Goal: Transaction & Acquisition: Subscribe to service/newsletter

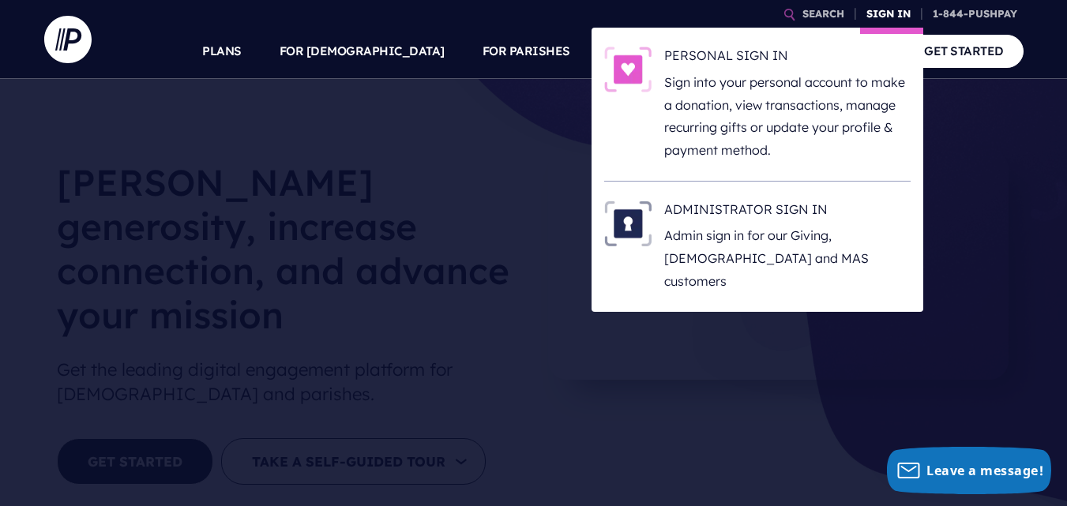
click at [884, 14] on link "SIGN IN" at bounding box center [888, 14] width 57 height 28
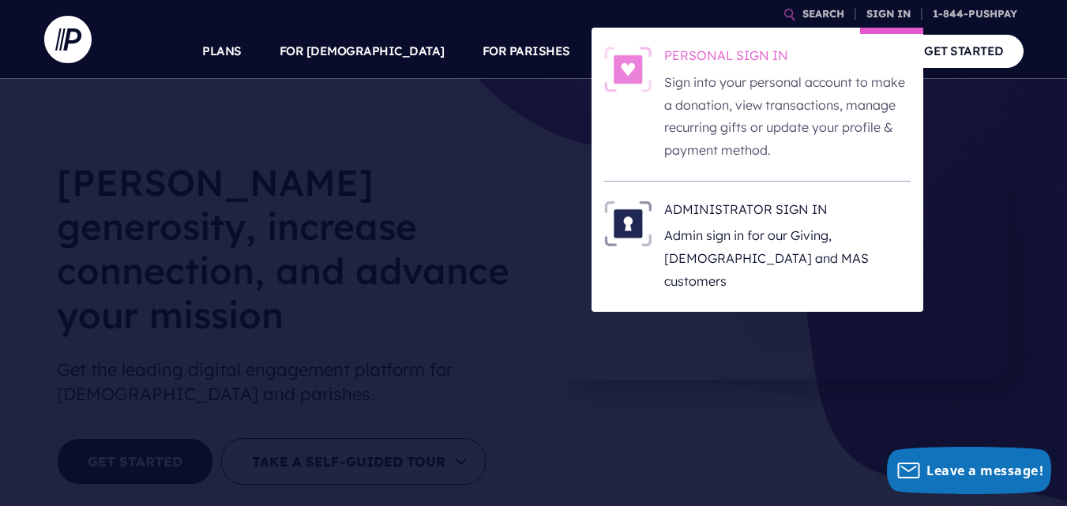
click at [703, 49] on h6 "PERSONAL SIGN IN" at bounding box center [787, 59] width 246 height 24
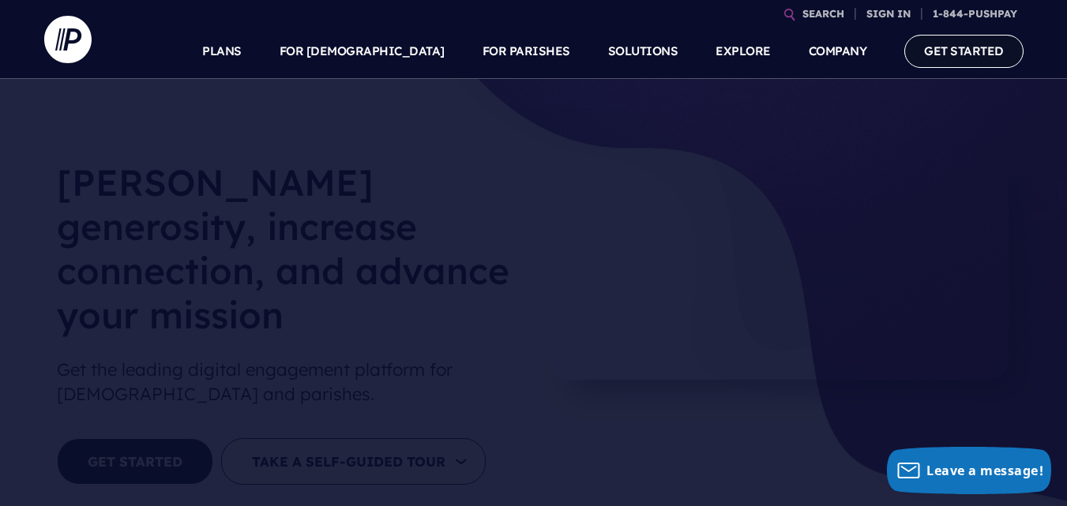
click at [953, 42] on link "GET STARTED" at bounding box center [963, 51] width 119 height 32
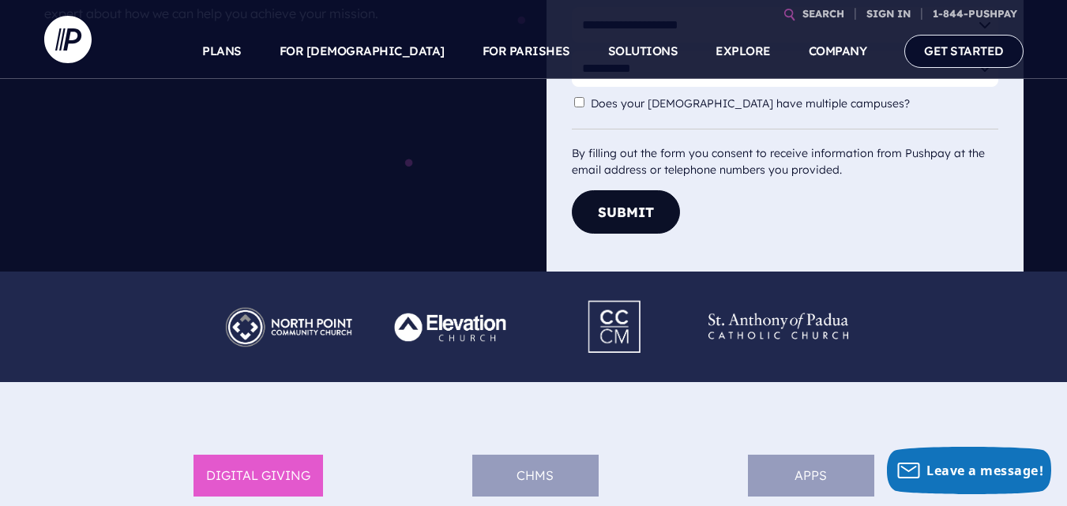
scroll to position [223, 0]
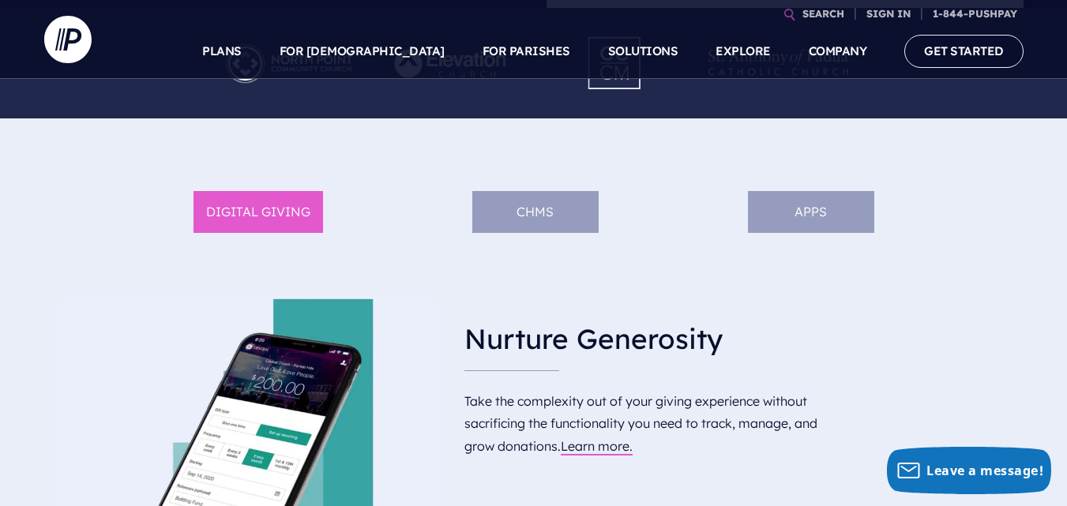
scroll to position [595, 0]
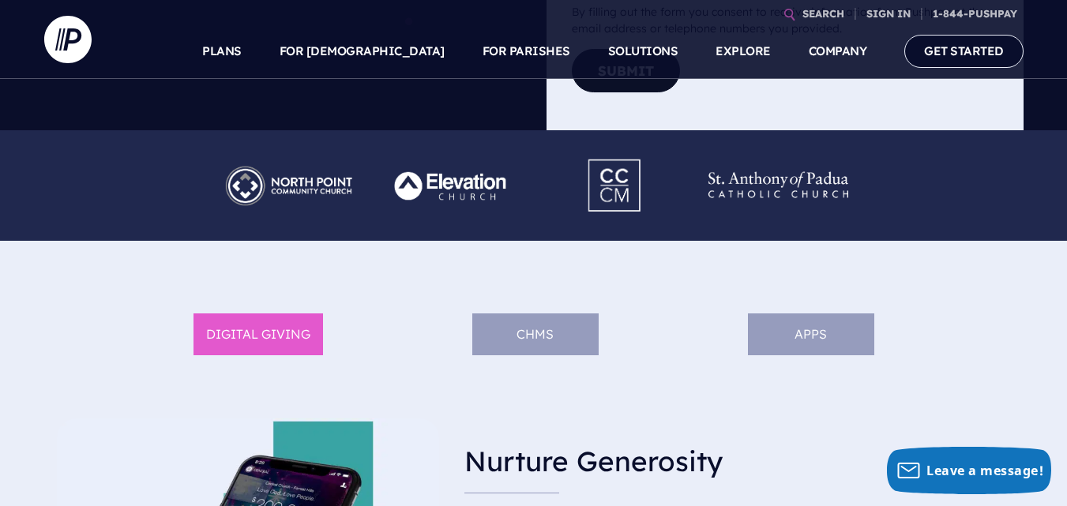
click at [551, 350] on li "ChMS" at bounding box center [535, 335] width 126 height 42
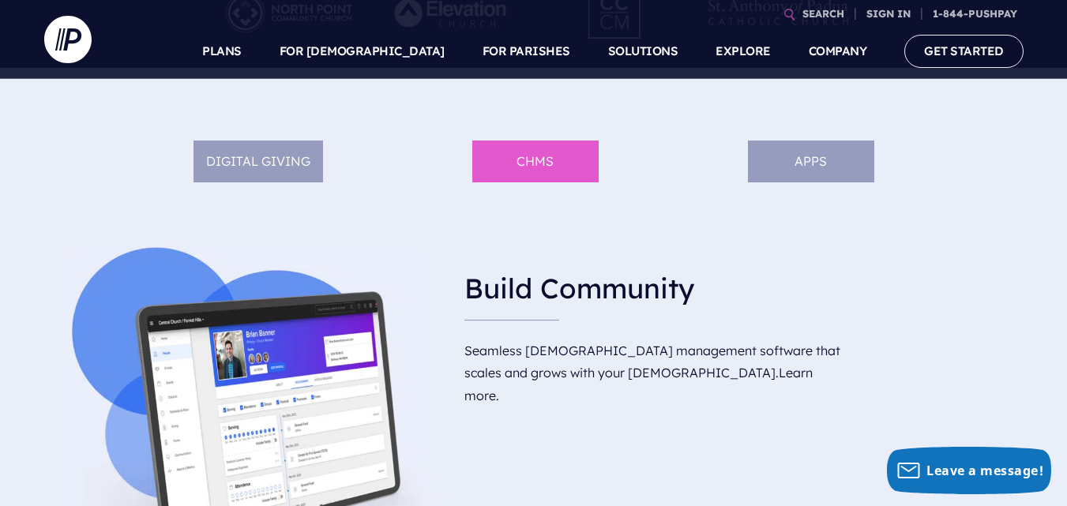
scroll to position [757, 0]
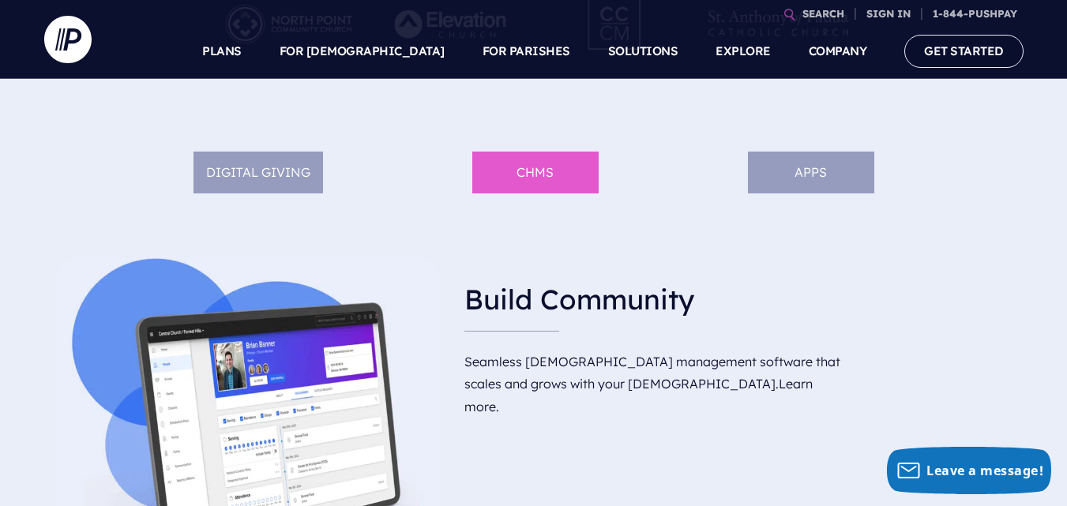
click at [830, 182] on li "APPS" at bounding box center [811, 173] width 126 height 42
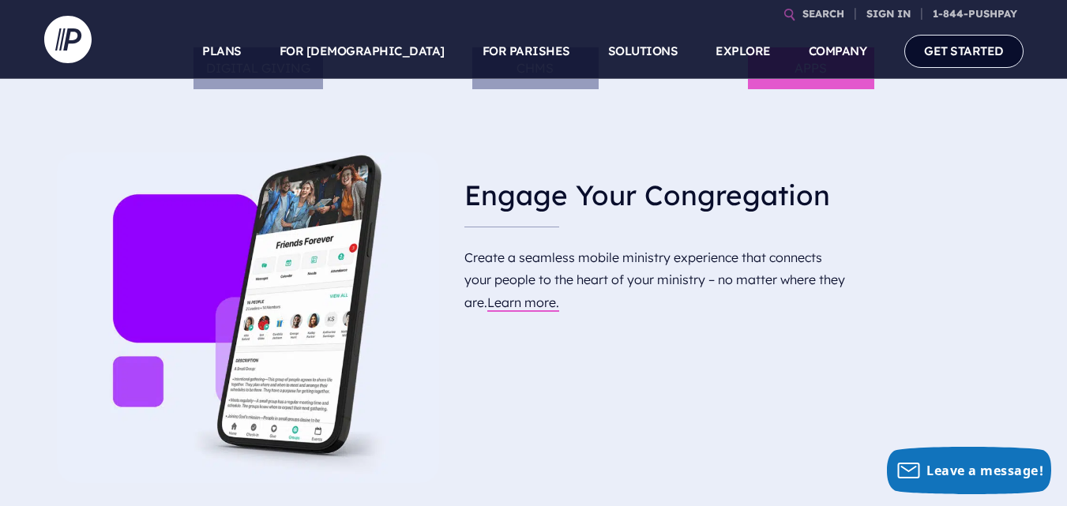
scroll to position [580, 0]
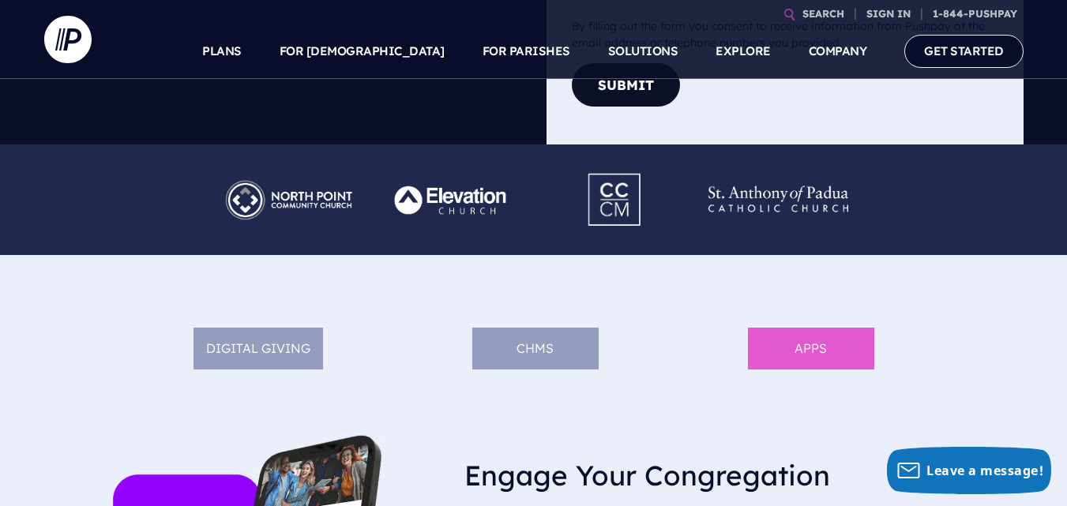
click at [254, 362] on li "DIGITAL GIVING" at bounding box center [258, 349] width 130 height 42
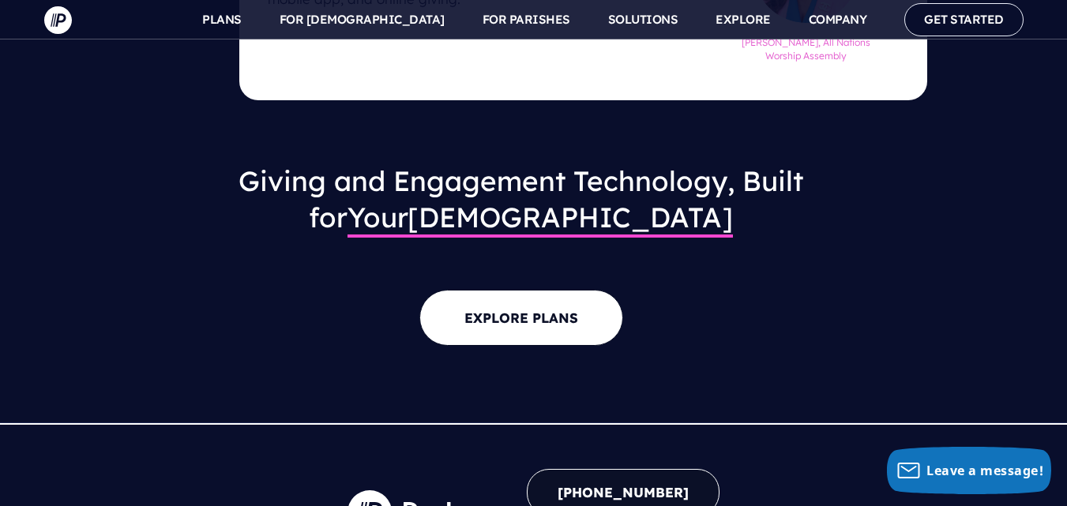
scroll to position [1672, 0]
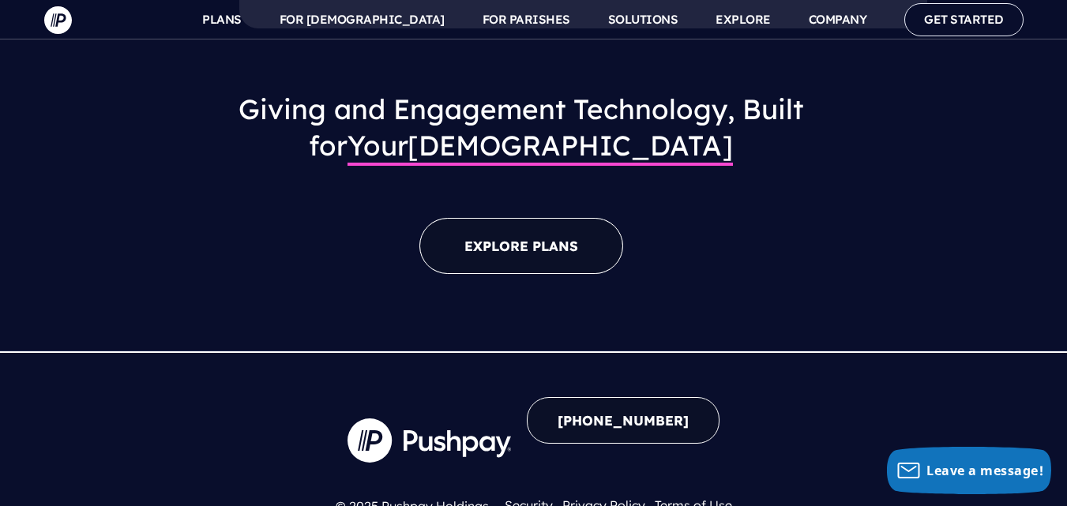
click at [539, 221] on link "EXPLORE PLANS" at bounding box center [521, 246] width 204 height 56
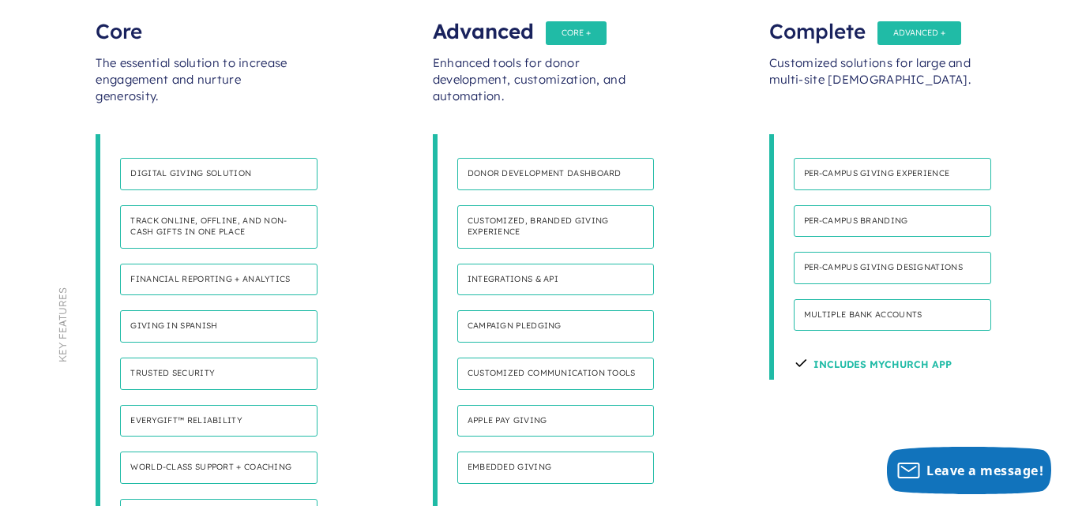
scroll to position [968, 0]
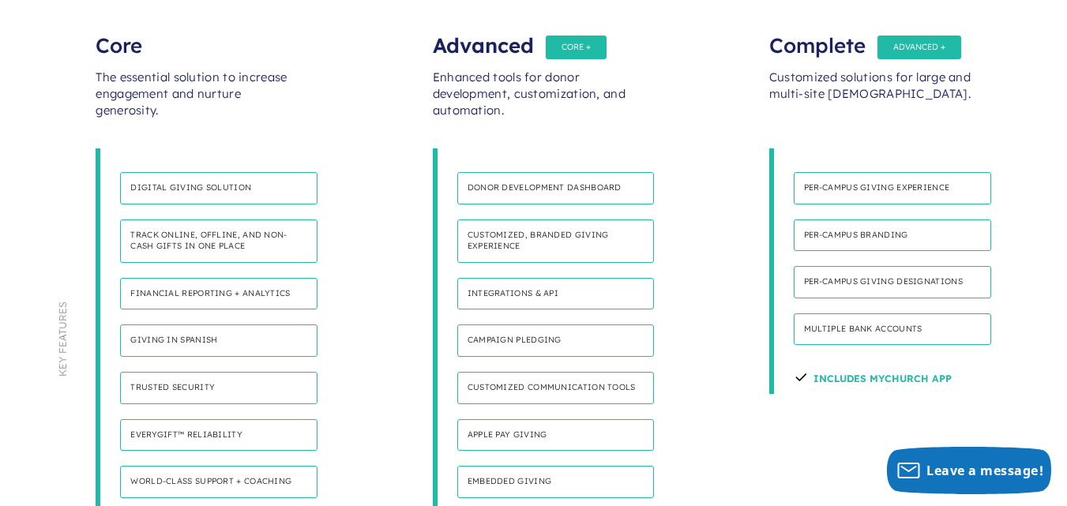
click at [489, 419] on h4 "Apple Pay Giving" at bounding box center [555, 435] width 197 height 32
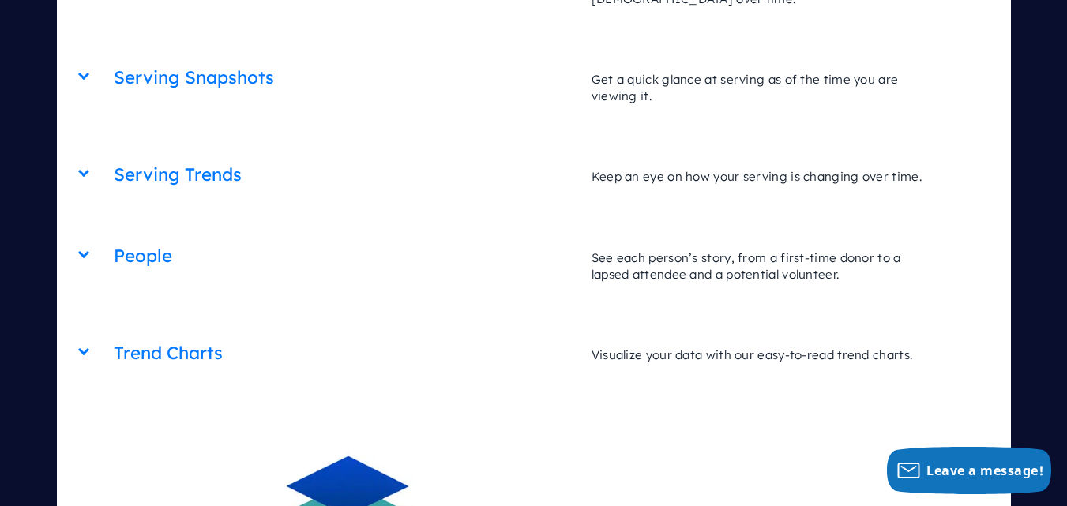
scroll to position [6108, 0]
